Goal: Navigation & Orientation: Find specific page/section

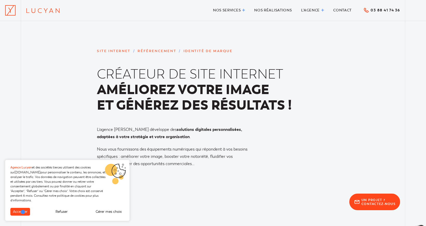
click at [19, 212] on button "Accepter" at bounding box center [20, 212] width 20 height 8
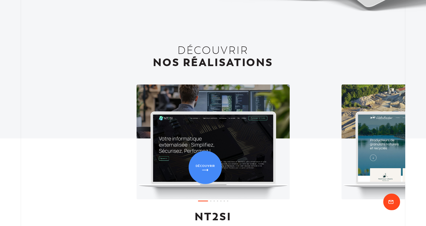
scroll to position [416, 0]
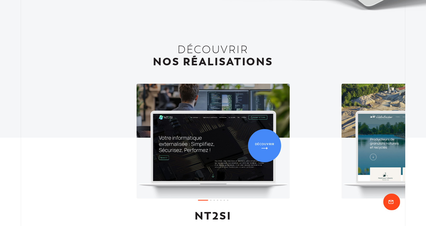
click at [265, 146] on link "1 / 7" at bounding box center [213, 141] width 153 height 115
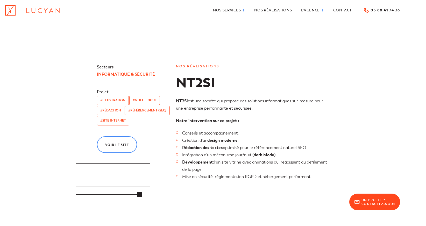
click at [12, 11] on icon at bounding box center [10, 10] width 10 height 10
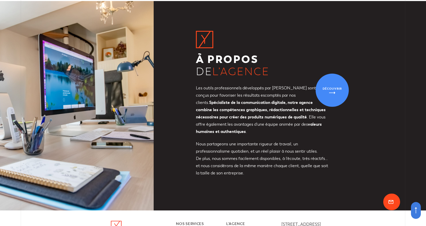
scroll to position [1804, 0]
